Goal: Use online tool/utility: Utilize a website feature to perform a specific function

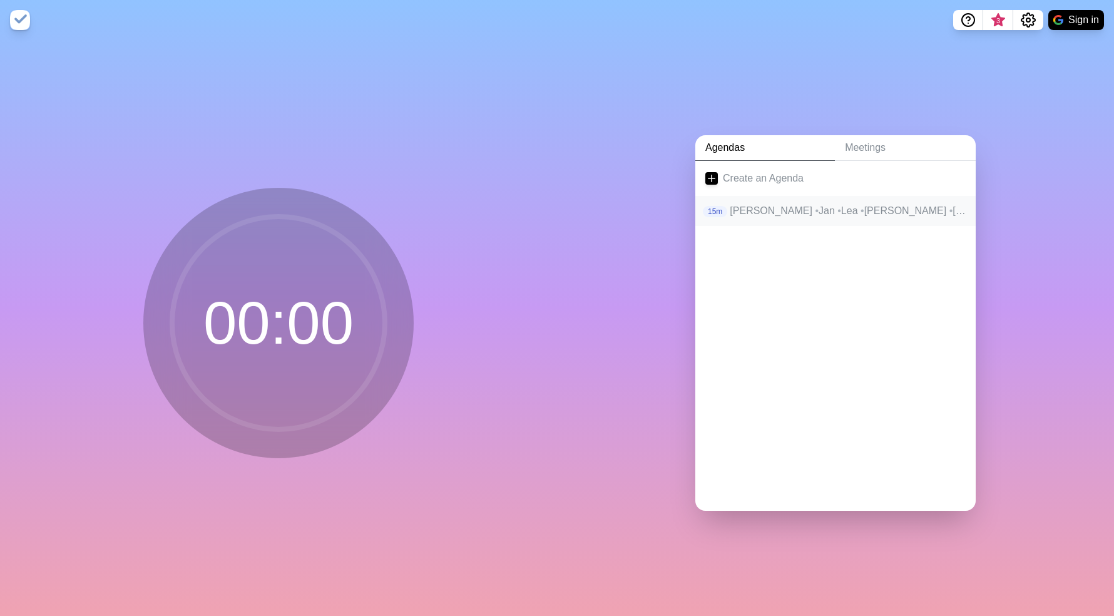
click at [804, 218] on div "15m [PERSON_NAME] • Jan • Lea • [PERSON_NAME] • [PERSON_NAME]" at bounding box center [835, 211] width 280 height 30
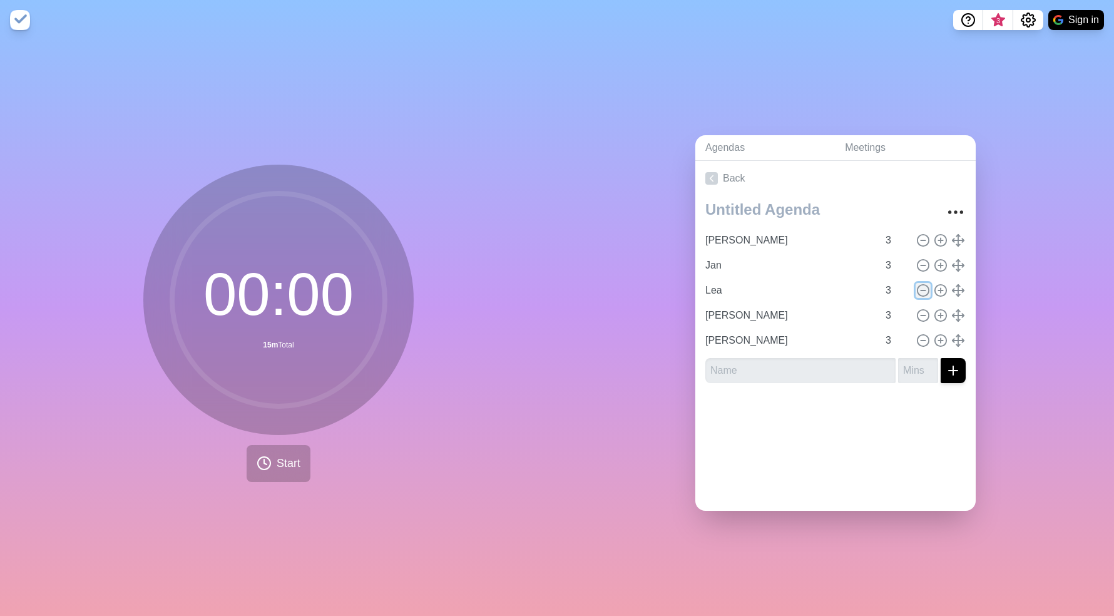
click at [921, 292] on icon at bounding box center [923, 290] width 14 height 14
type input "[PERSON_NAME]"
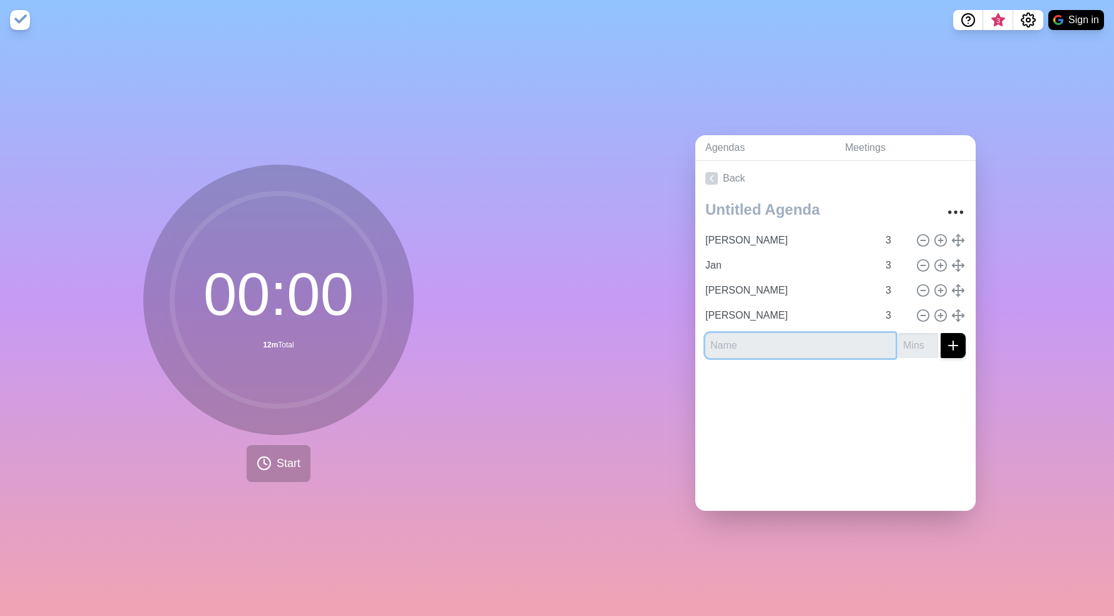
click at [743, 340] on input "text" at bounding box center [800, 345] width 190 height 25
type input "Umair"
type input "3"
click at [956, 342] on icon "submit" at bounding box center [953, 345] width 15 height 15
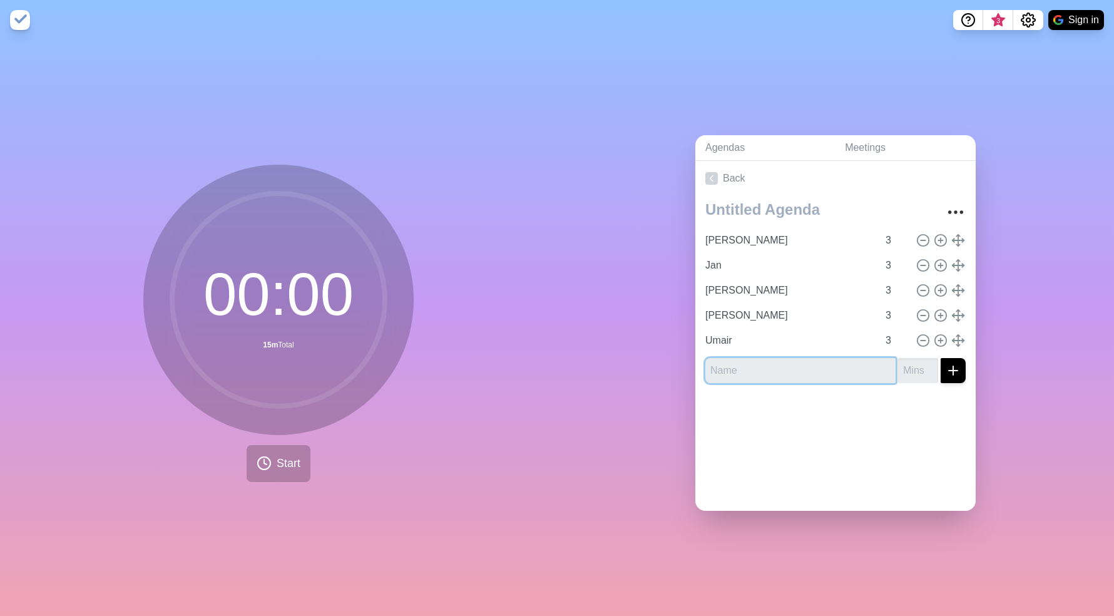
type input "S"
type input "Micha"
type input "10"
click at [951, 370] on line "submit" at bounding box center [953, 370] width 9 height 0
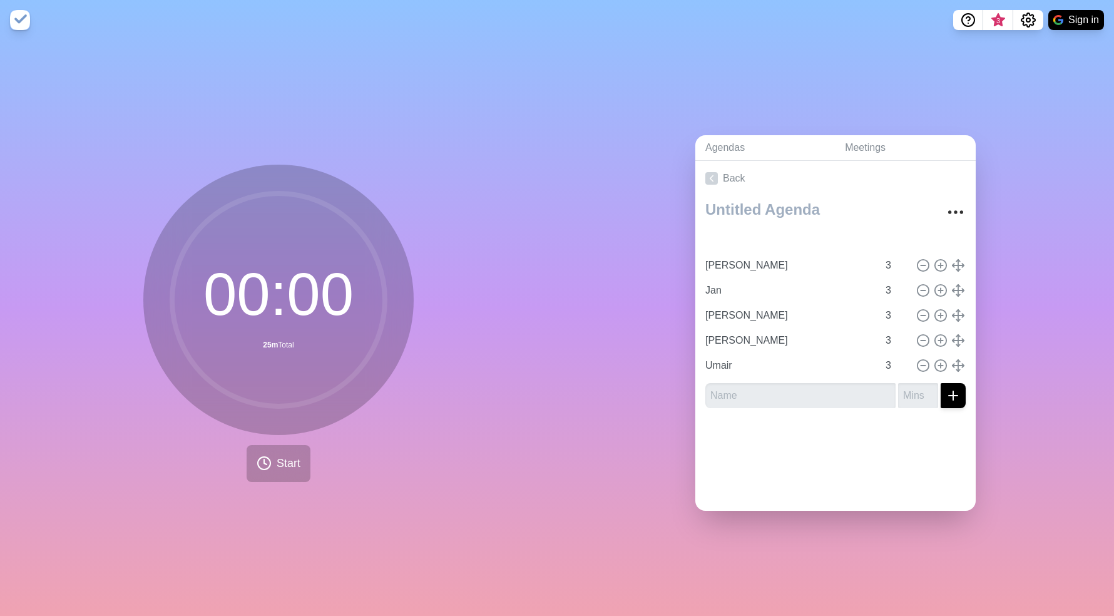
type input "Micha"
type input "10"
type input "[PERSON_NAME]"
type input "Jan"
type input "[PERSON_NAME]"
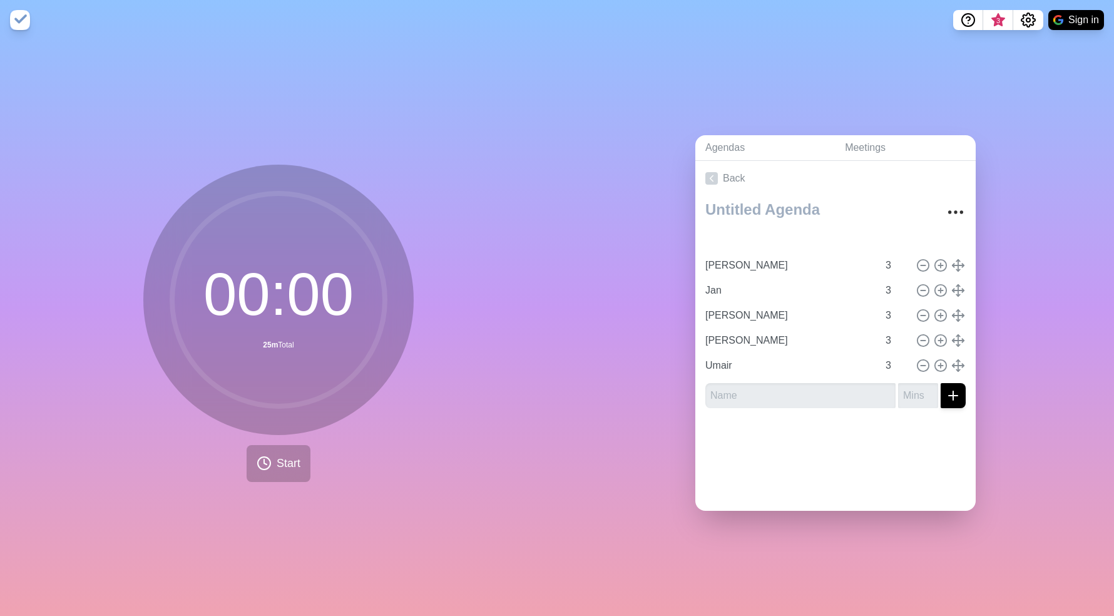
type input "[PERSON_NAME]"
type input "Umair"
type input "3"
drag, startPoint x: 956, startPoint y: 364, endPoint x: 953, endPoint y: 238, distance: 126.4
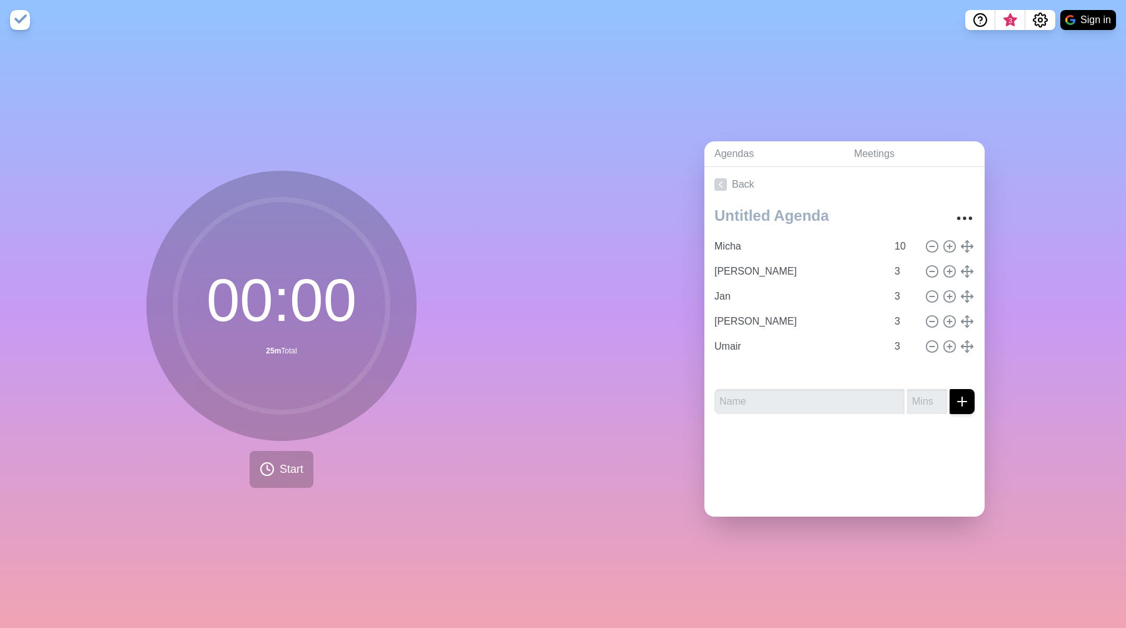
type input "[PERSON_NAME]"
type input "Umair"
click at [769, 396] on input "text" at bounding box center [810, 401] width 190 height 25
type input "[PERSON_NAME]"
click at [924, 401] on input "number" at bounding box center [927, 401] width 40 height 25
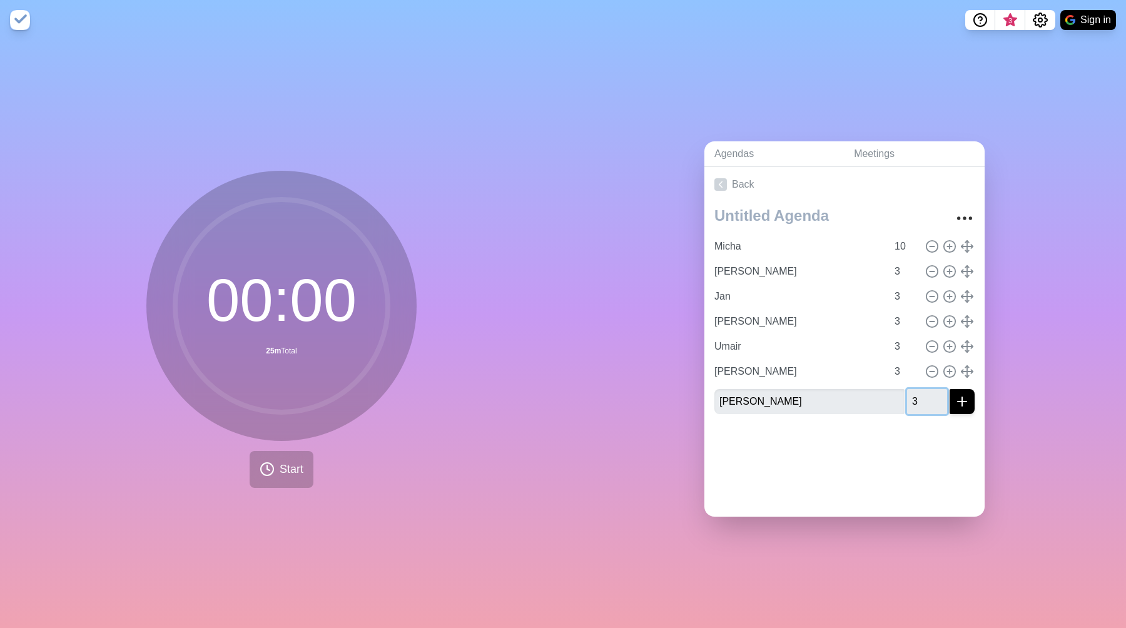
type input "3"
click at [968, 401] on icon "submit" at bounding box center [962, 401] width 15 height 15
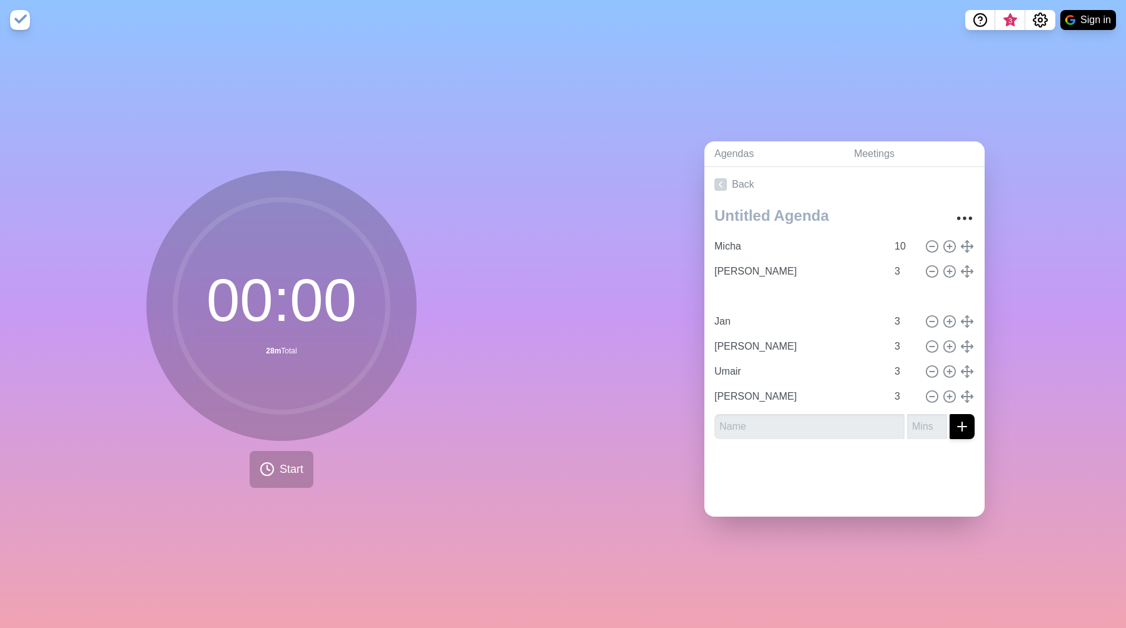
type input "[PERSON_NAME]"
type input "Jan"
type input "[PERSON_NAME]"
type input "Umair"
type input "[PERSON_NAME]"
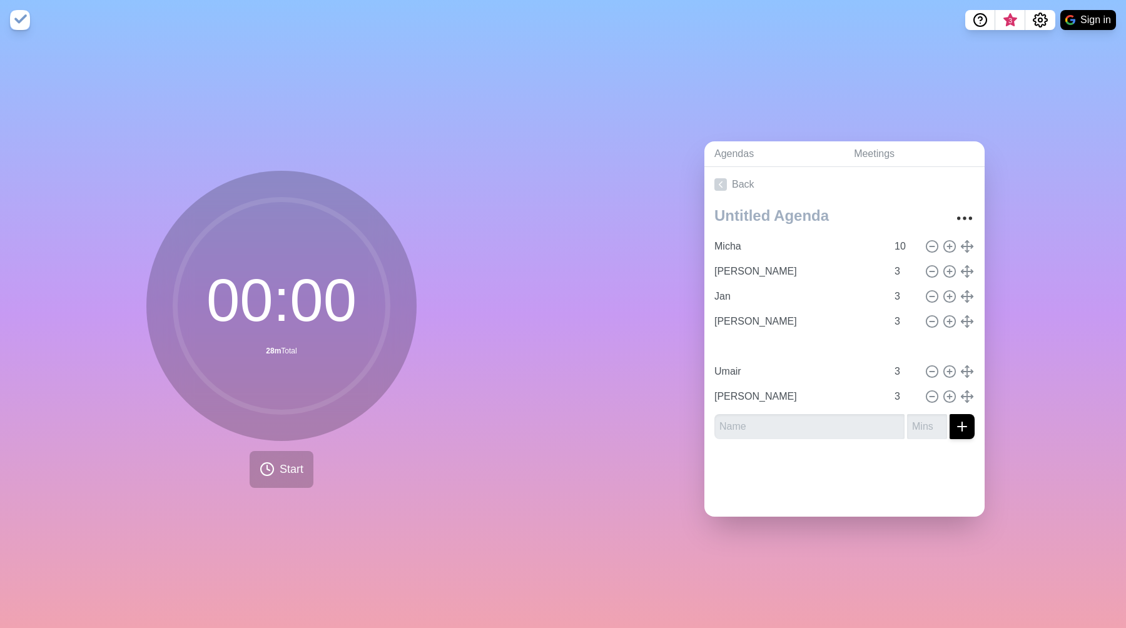
type input "Jan"
type input "[PERSON_NAME]"
click at [758, 247] on input "Micha" at bounding box center [799, 246] width 178 height 25
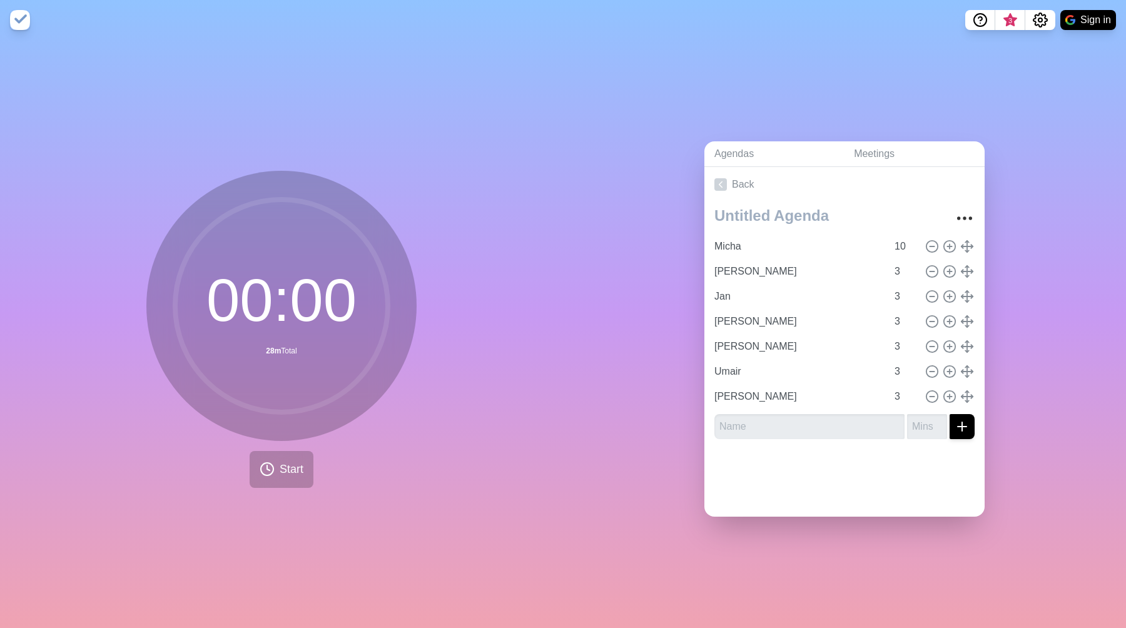
click at [360, 303] on circle at bounding box center [281, 306] width 213 height 213
click at [277, 458] on button "Start" at bounding box center [282, 469] width 64 height 37
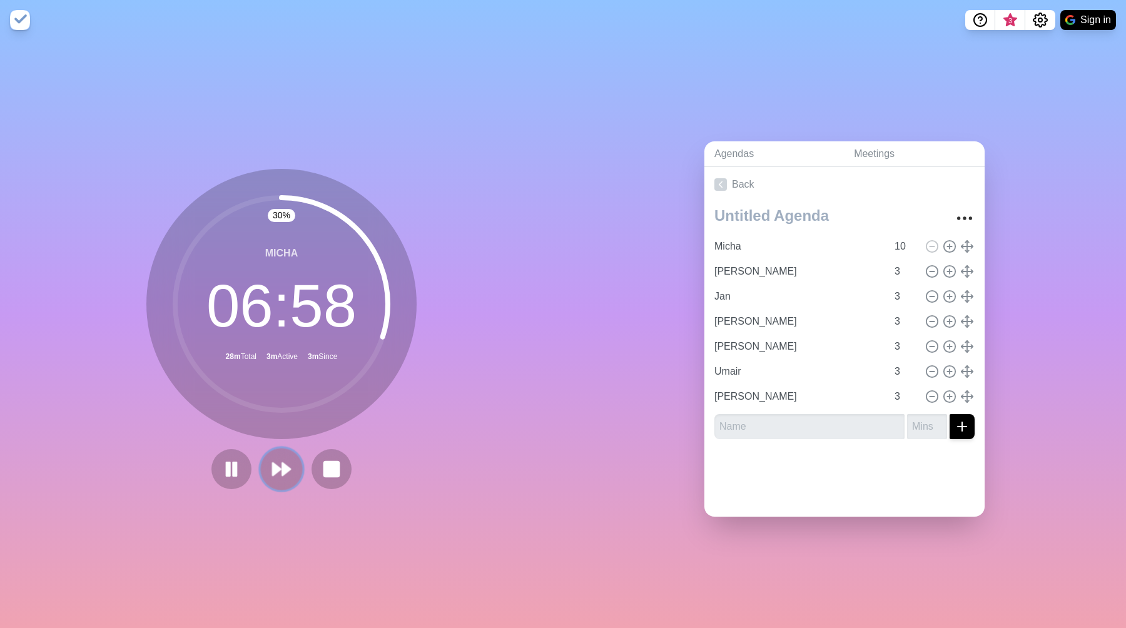
click at [290, 474] on icon at bounding box center [281, 469] width 21 height 21
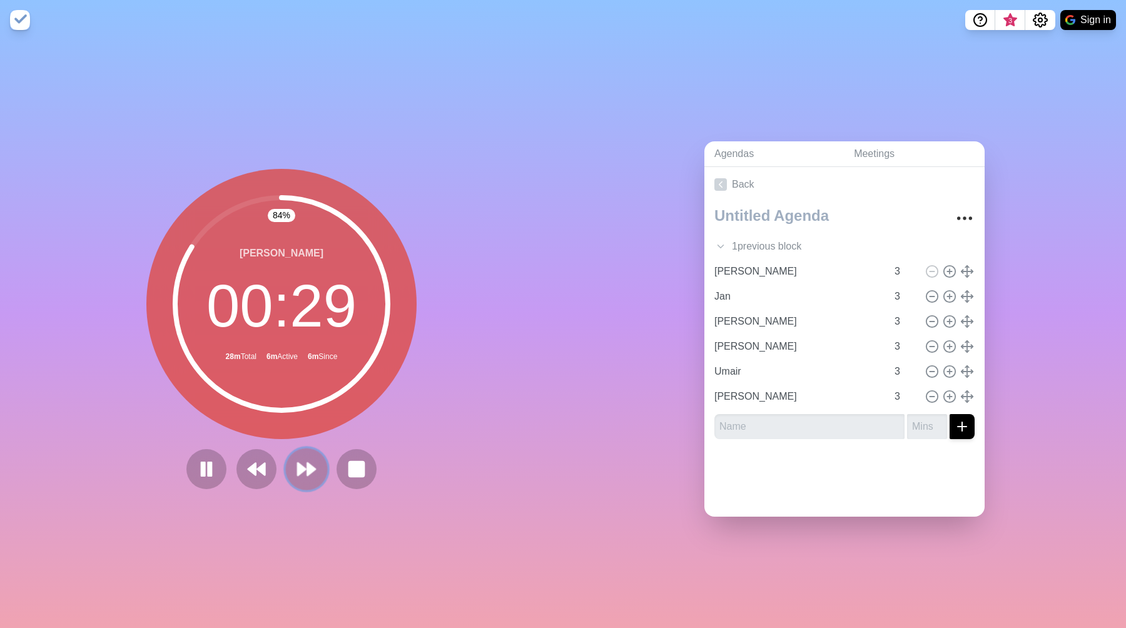
click at [309, 474] on polygon at bounding box center [311, 469] width 8 height 13
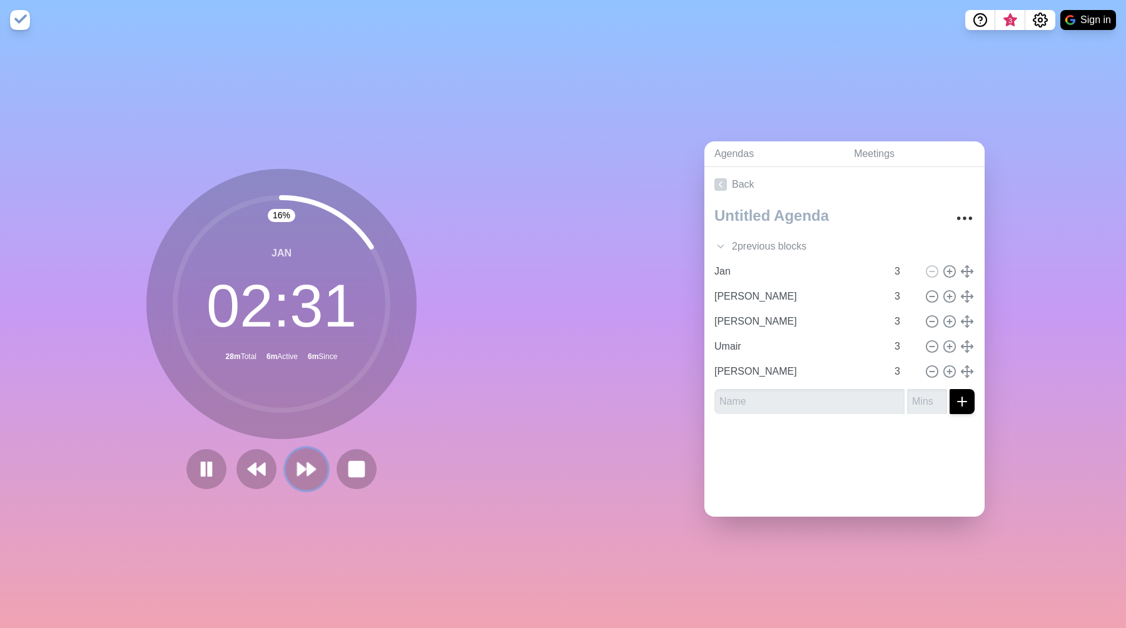
click at [303, 466] on icon at bounding box center [306, 469] width 21 height 21
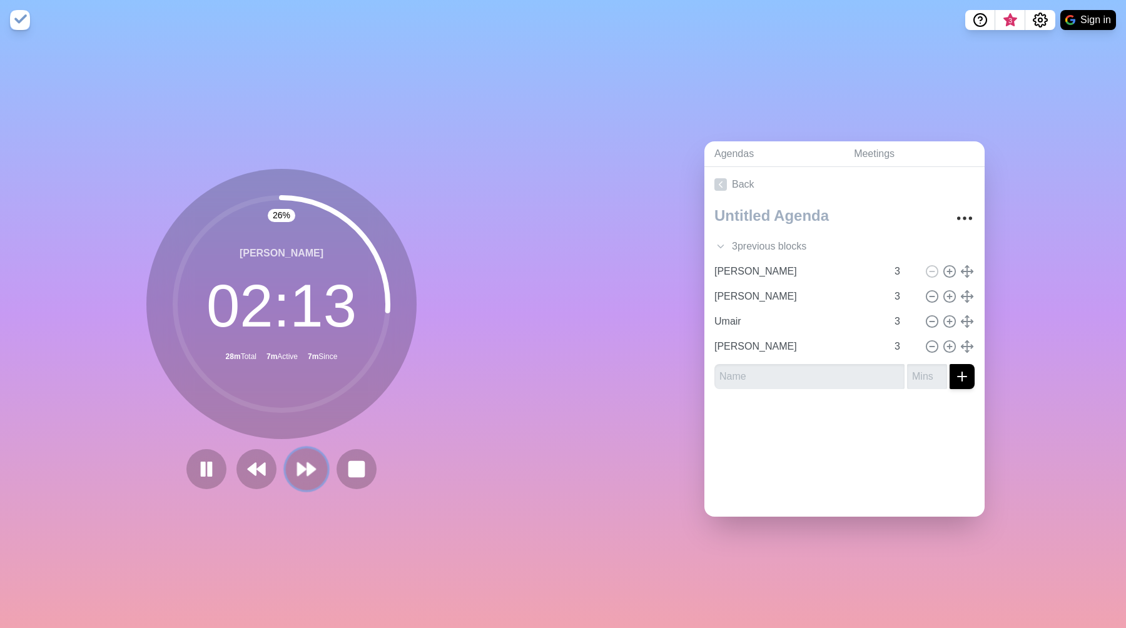
click at [299, 461] on icon at bounding box center [306, 469] width 21 height 21
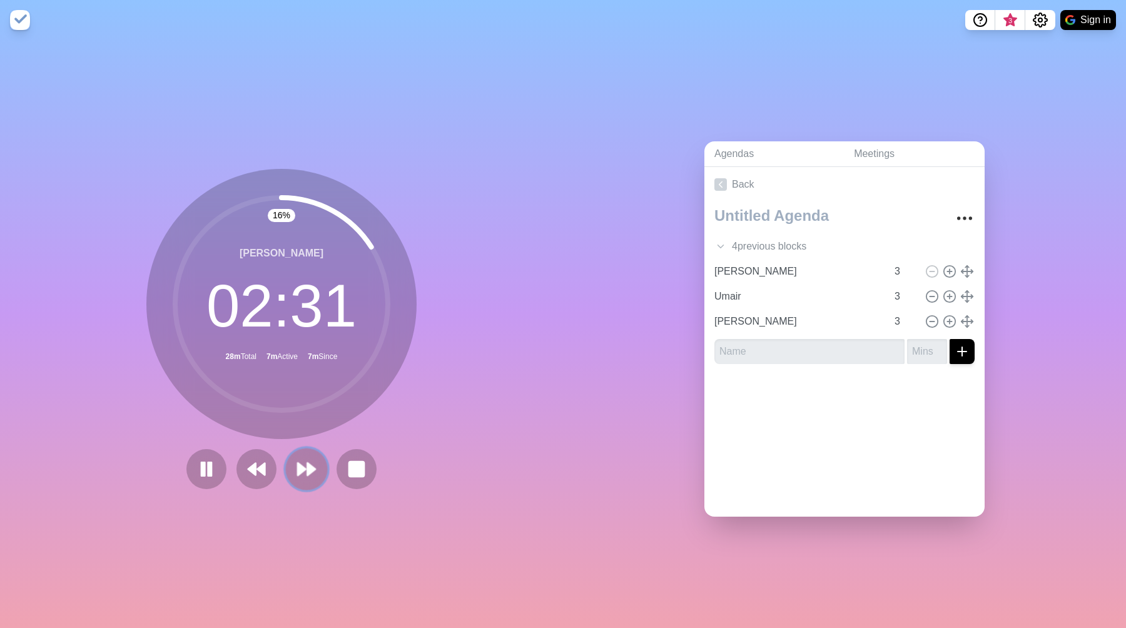
click at [305, 469] on polygon at bounding box center [302, 469] width 8 height 13
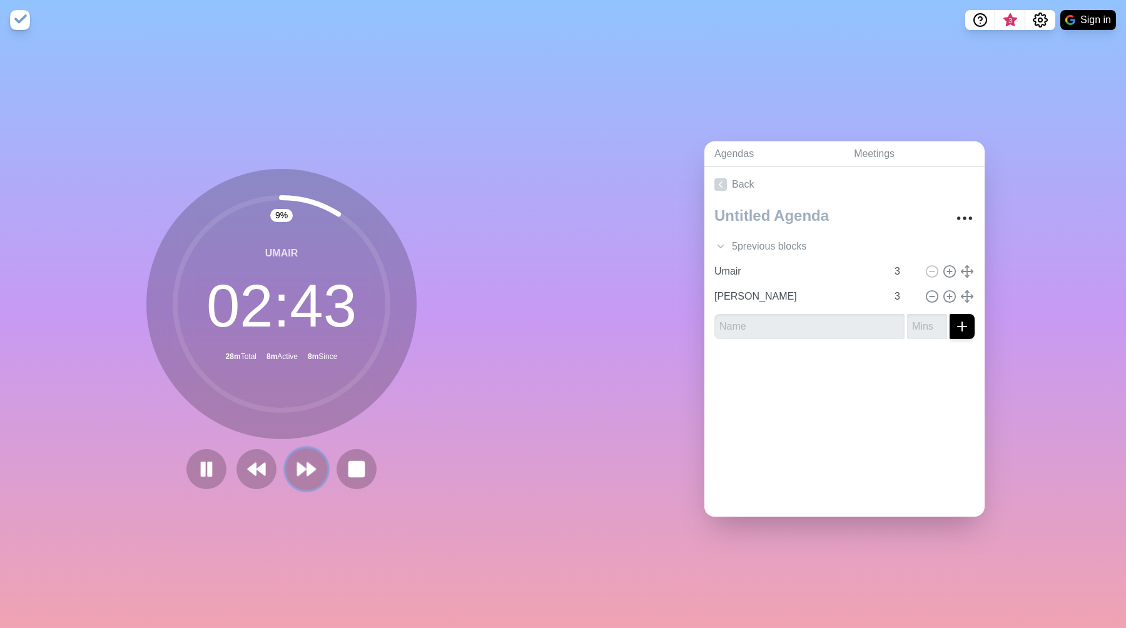
click at [305, 469] on polygon at bounding box center [302, 469] width 8 height 13
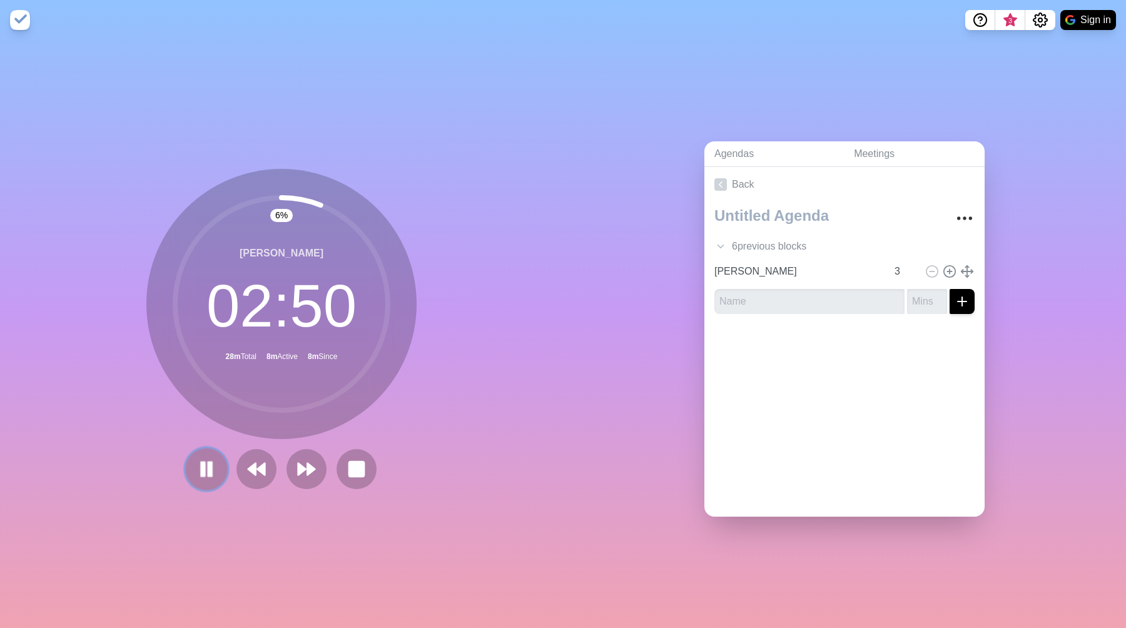
click at [205, 463] on rect at bounding box center [204, 469] width 4 height 14
